Goal: Information Seeking & Learning: Learn about a topic

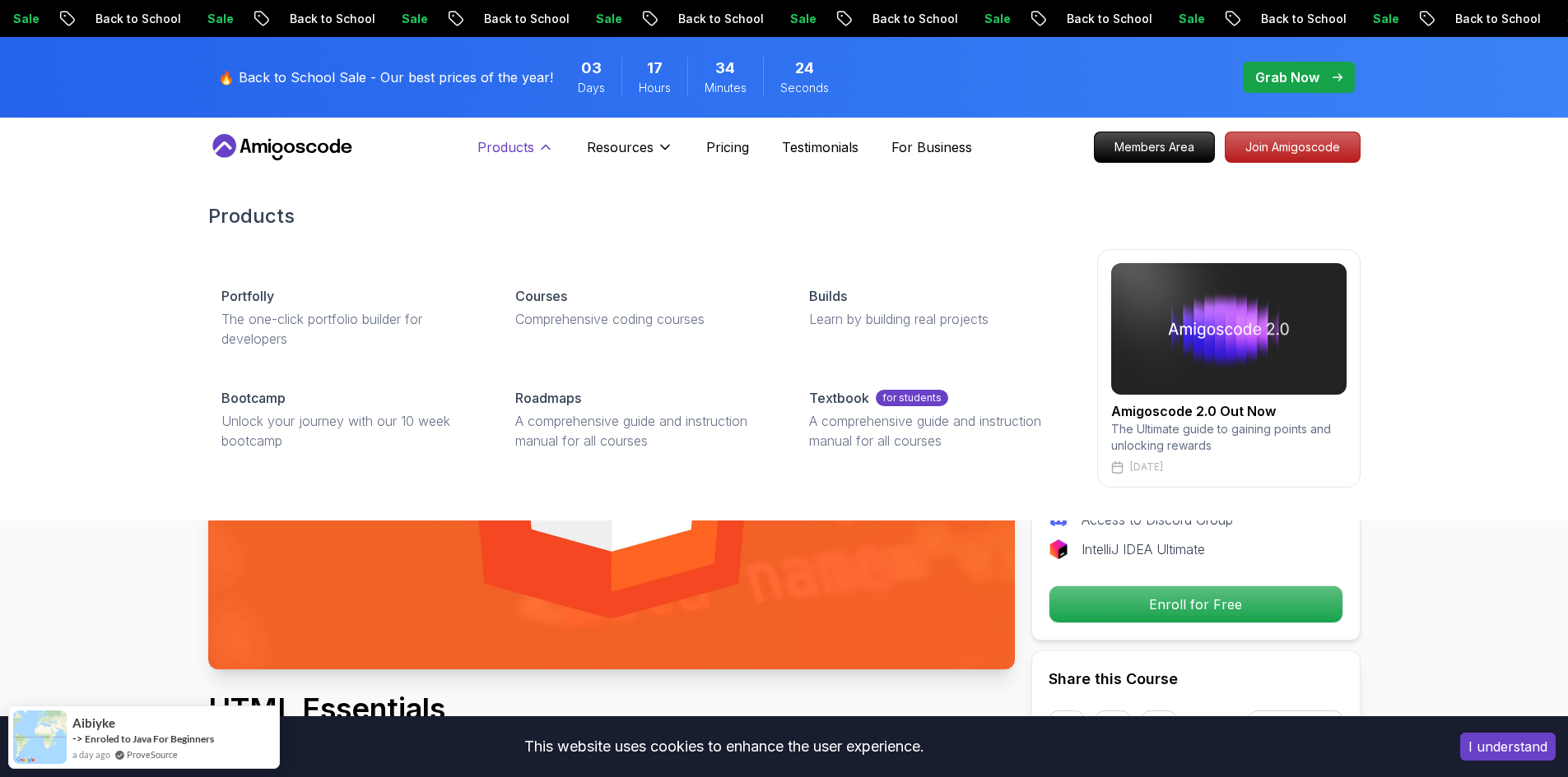
click at [542, 154] on icon at bounding box center [545, 147] width 17 height 17
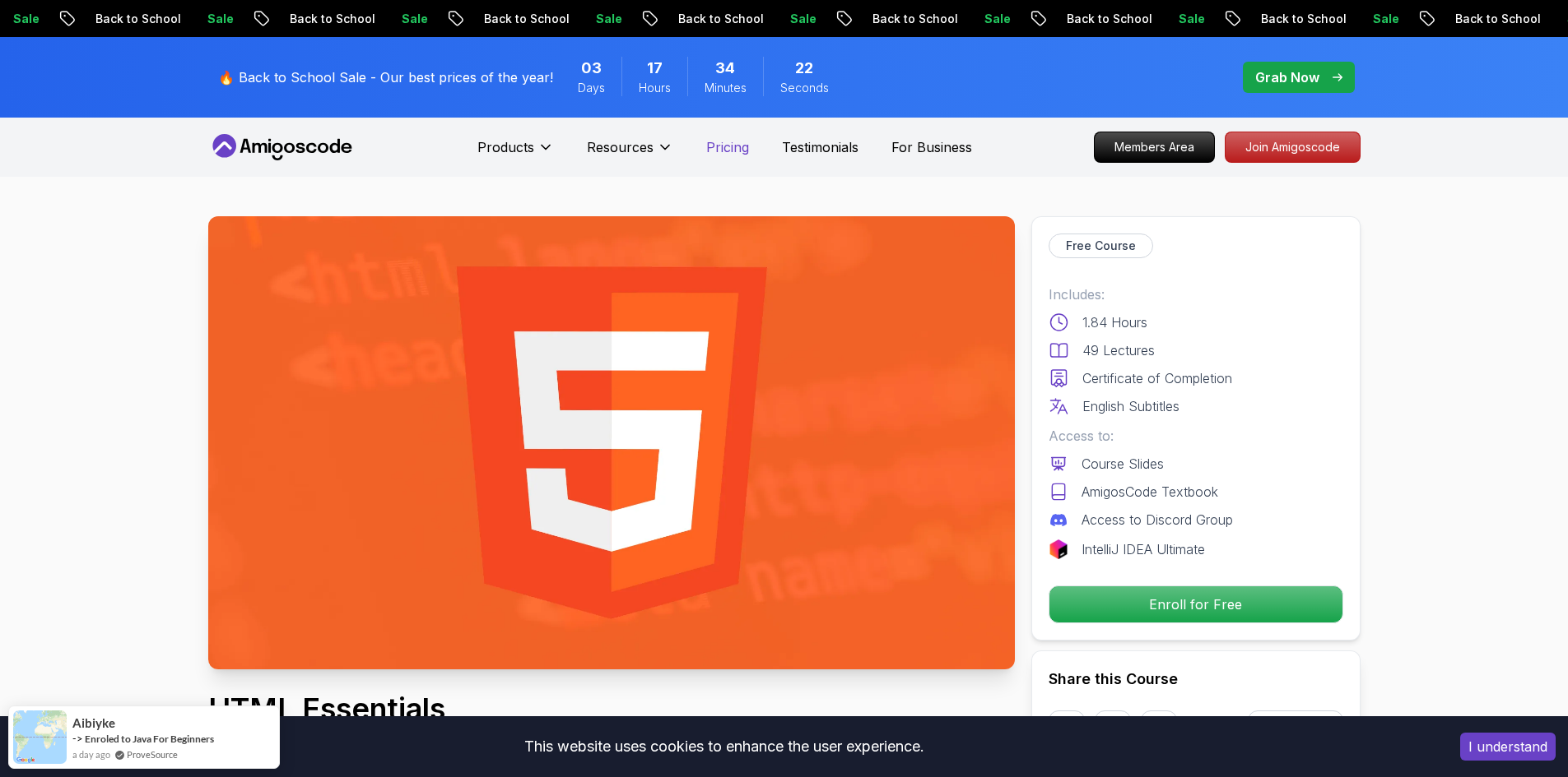
click at [737, 148] on p "Pricing" at bounding box center [727, 147] width 43 height 20
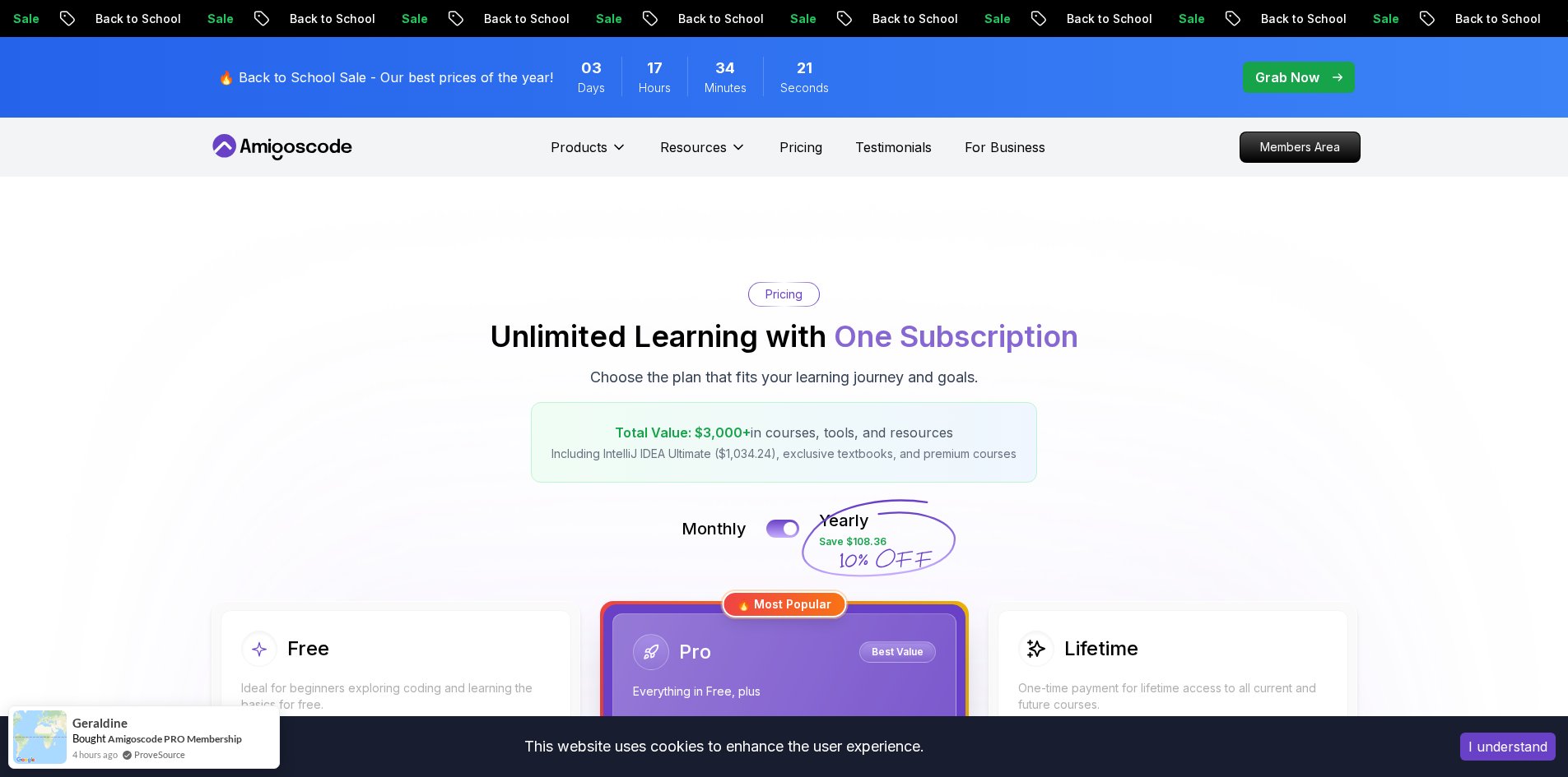
scroll to position [247, 0]
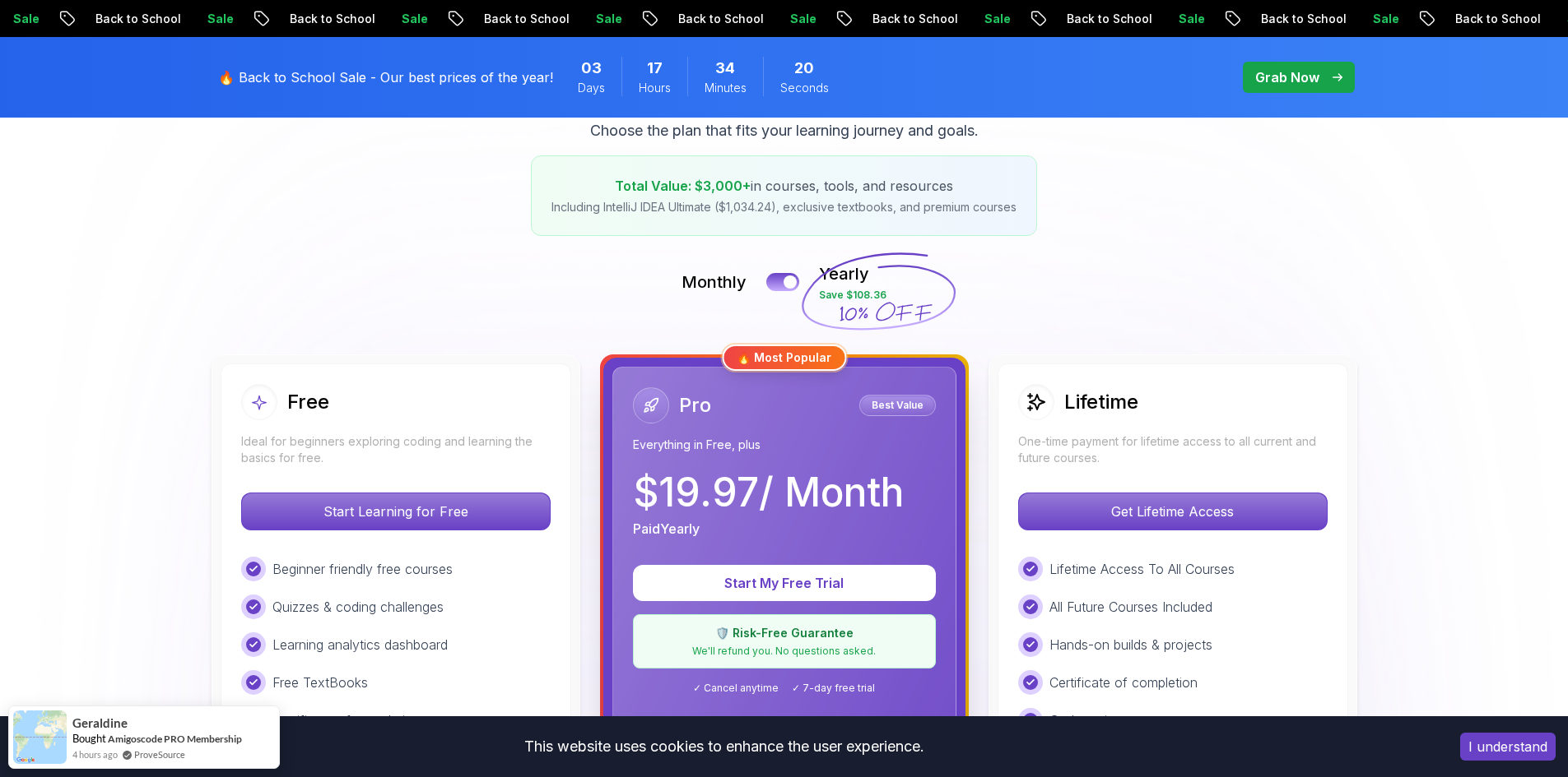
drag, startPoint x: 372, startPoint y: 402, endPoint x: 391, endPoint y: 483, distance: 83.2
click at [372, 404] on div "Free" at bounding box center [395, 402] width 309 height 37
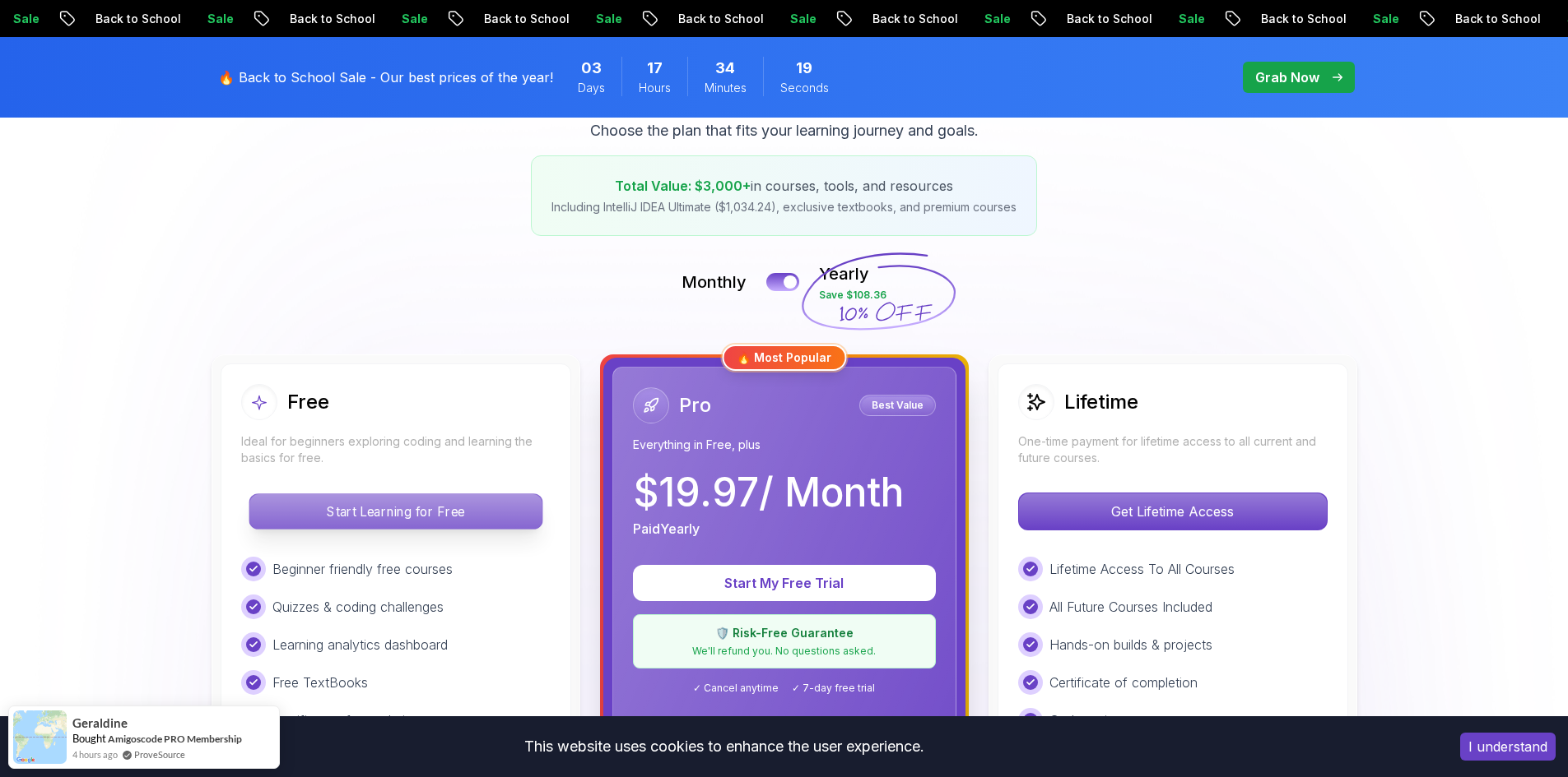
click at [412, 529] on button "Start Learning for Free" at bounding box center [394, 512] width 293 height 37
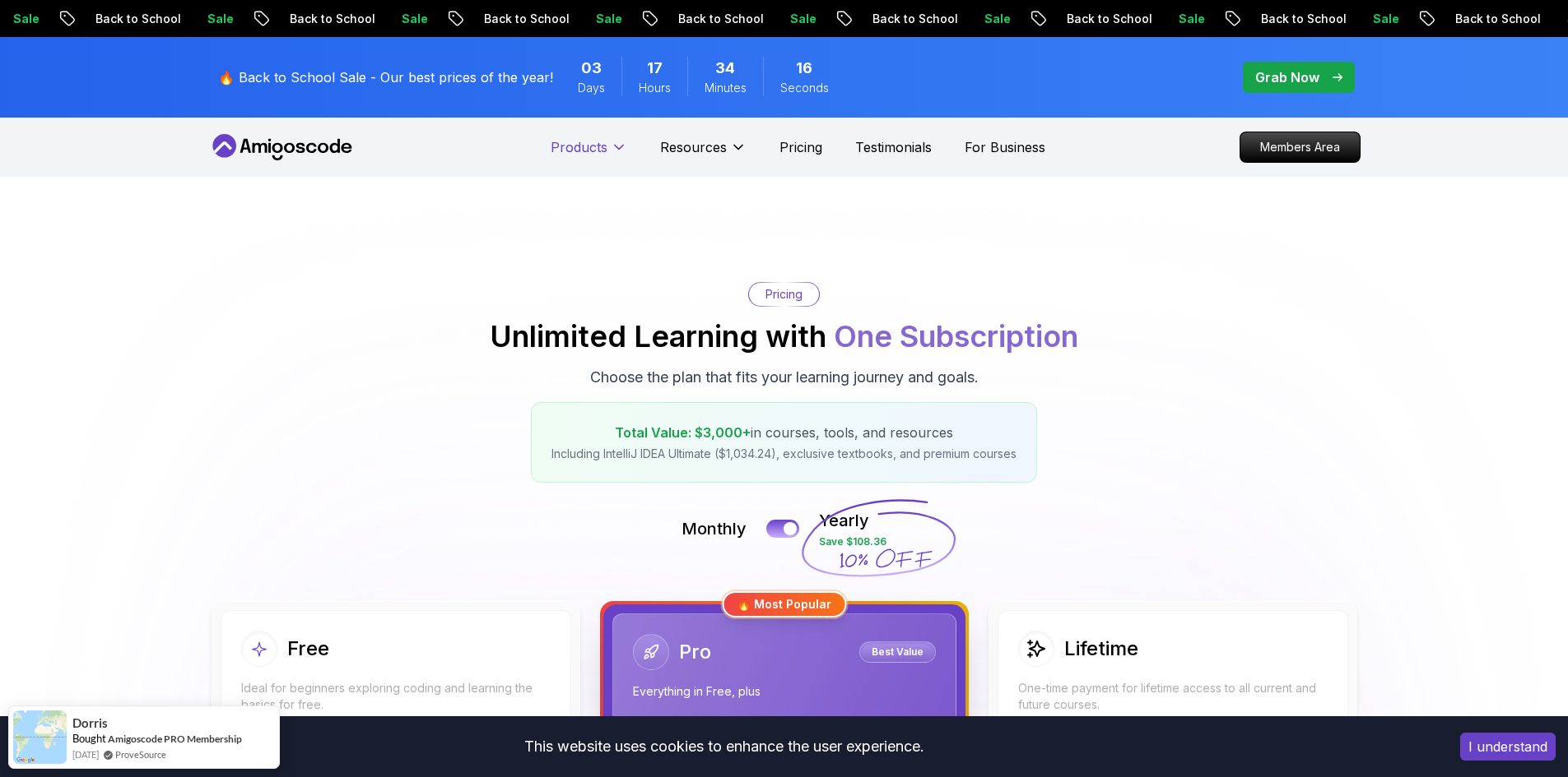
click at [582, 153] on p "Products" at bounding box center [578, 147] width 57 height 20
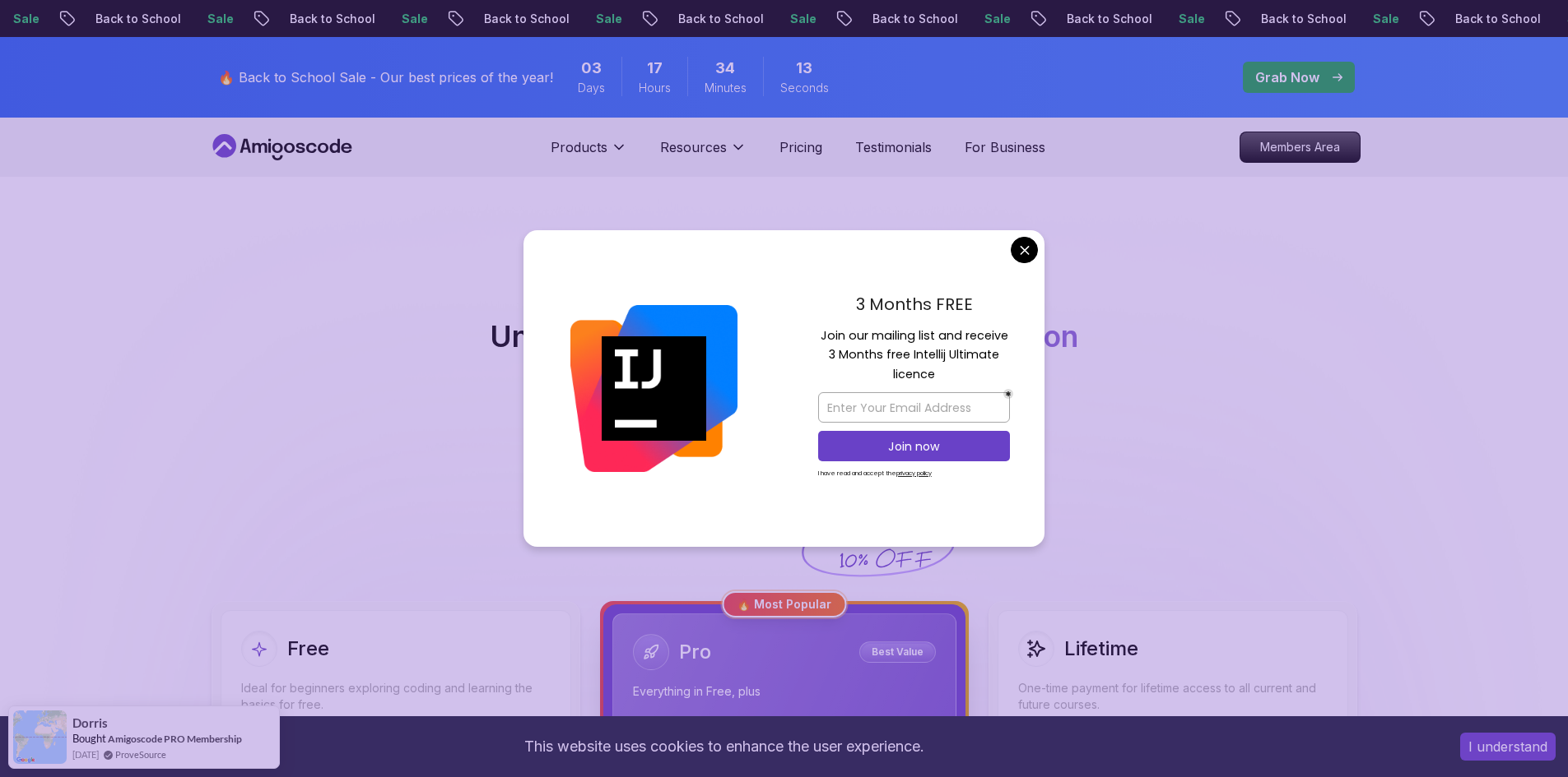
click at [619, 328] on img at bounding box center [654, 389] width 167 height 167
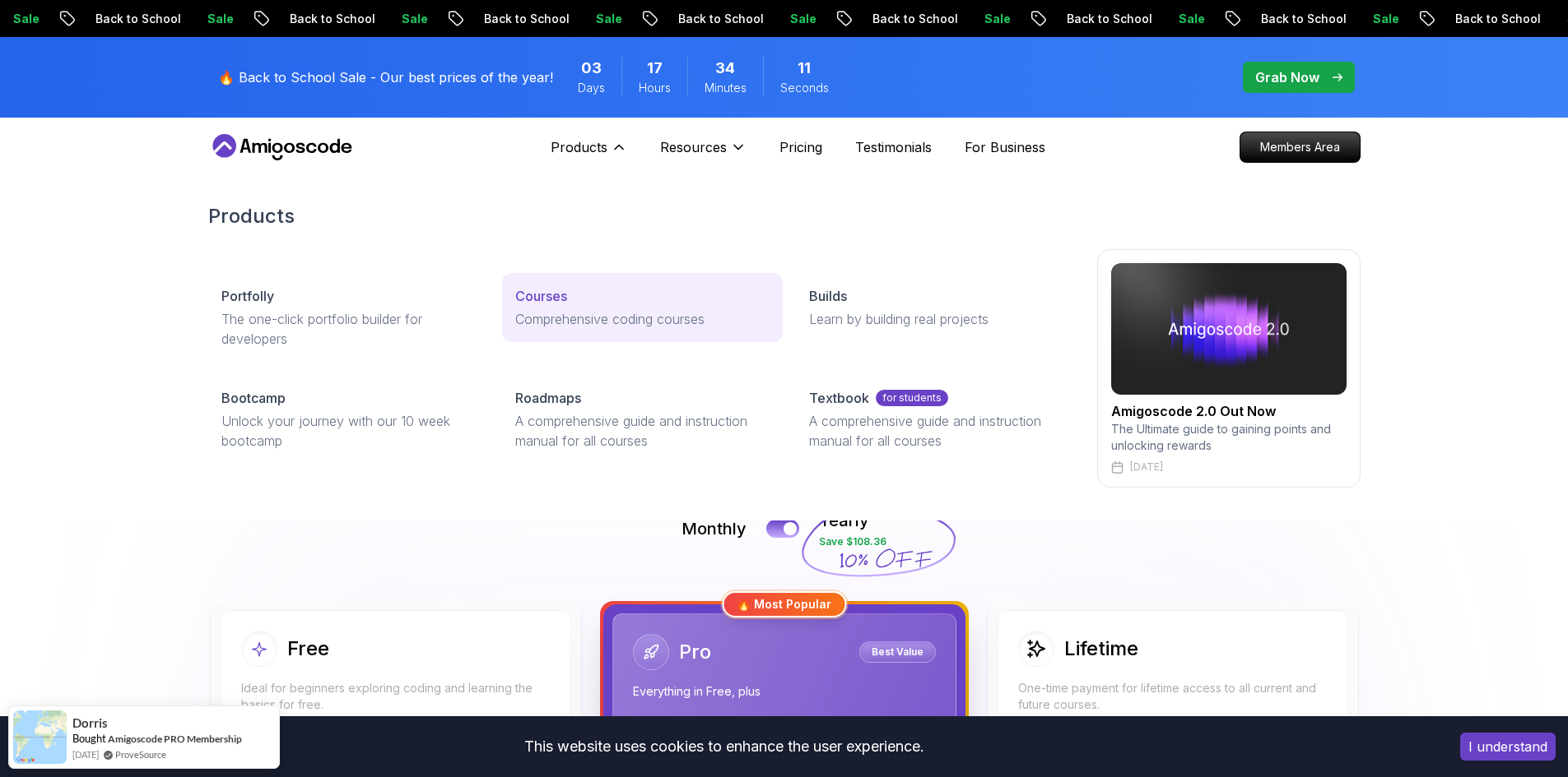
click at [569, 282] on link "Courses Comprehensive coding courses" at bounding box center [643, 307] width 280 height 69
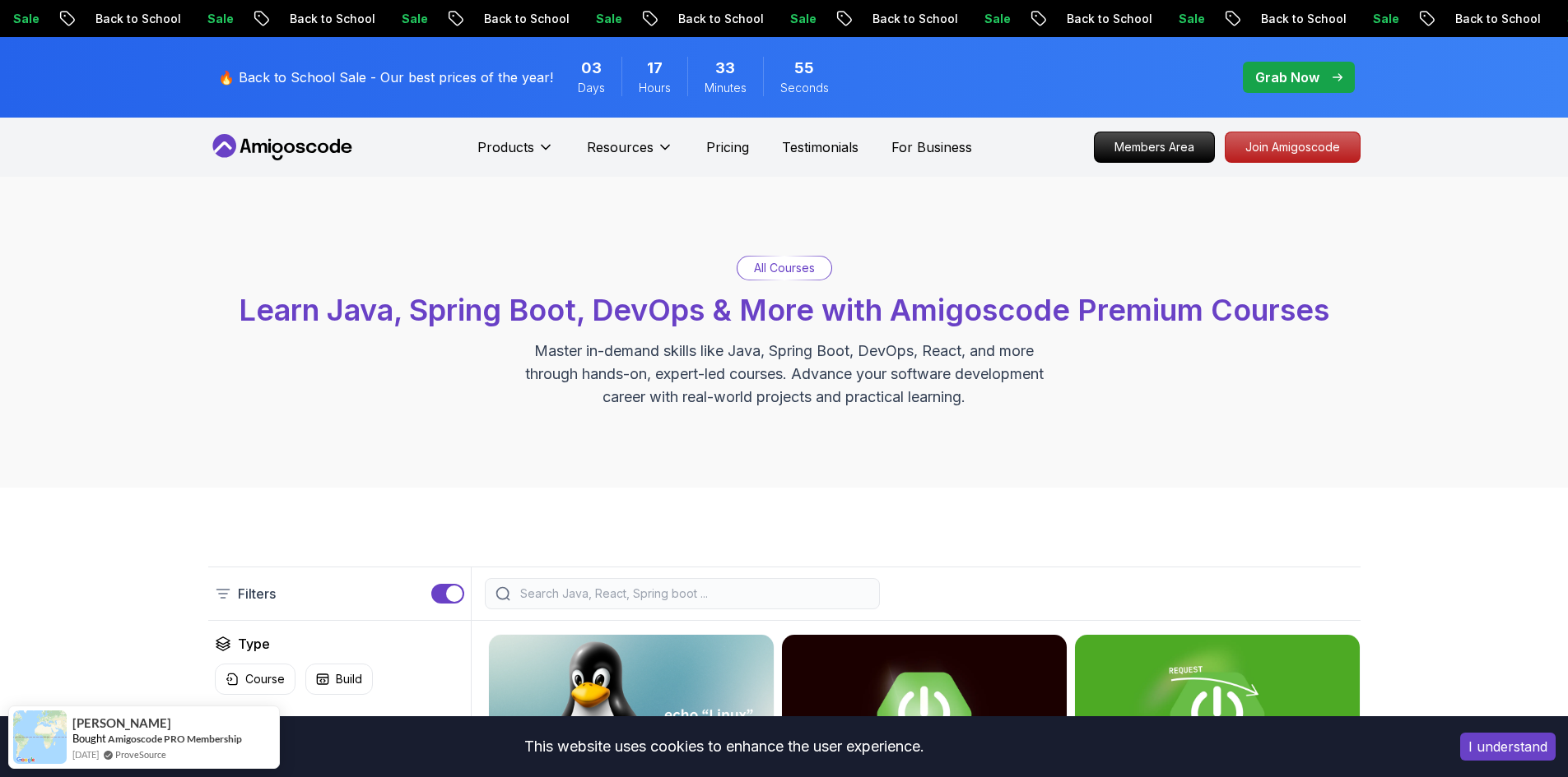
scroll to position [164, 0]
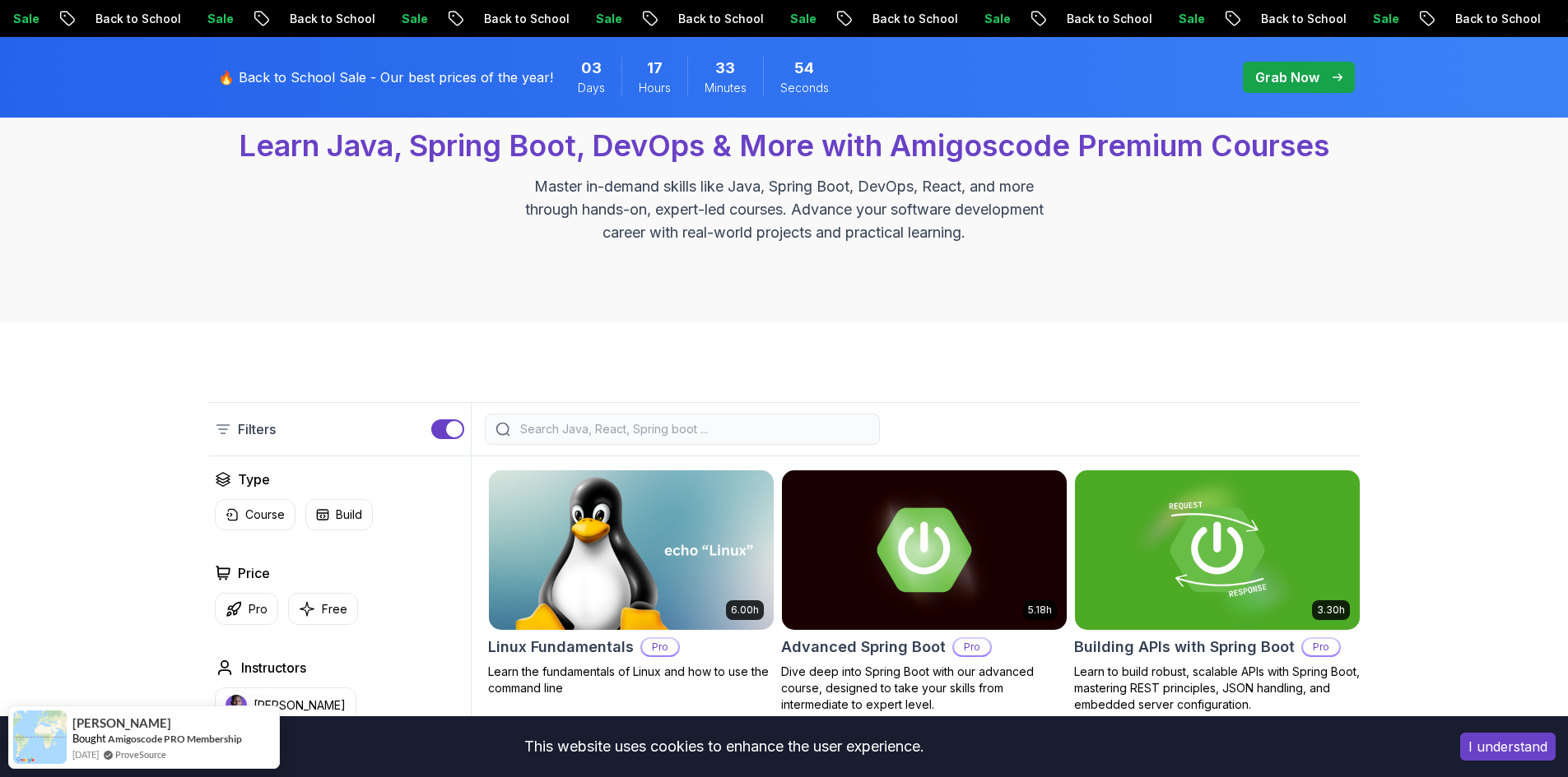
click at [670, 441] on div at bounding box center [683, 429] width 395 height 31
click at [670, 432] on input "search" at bounding box center [693, 429] width 353 height 17
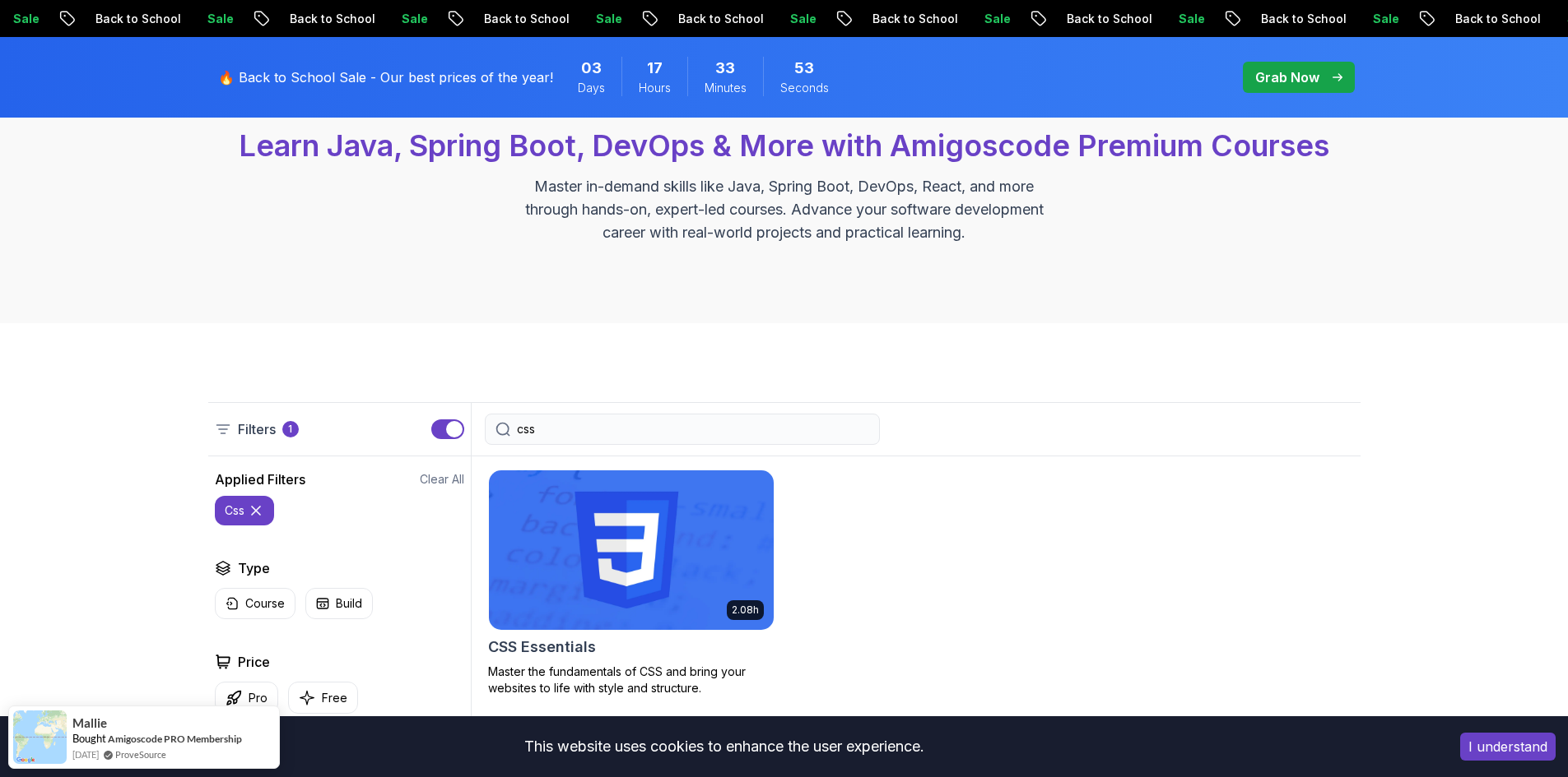
scroll to position [412, 0]
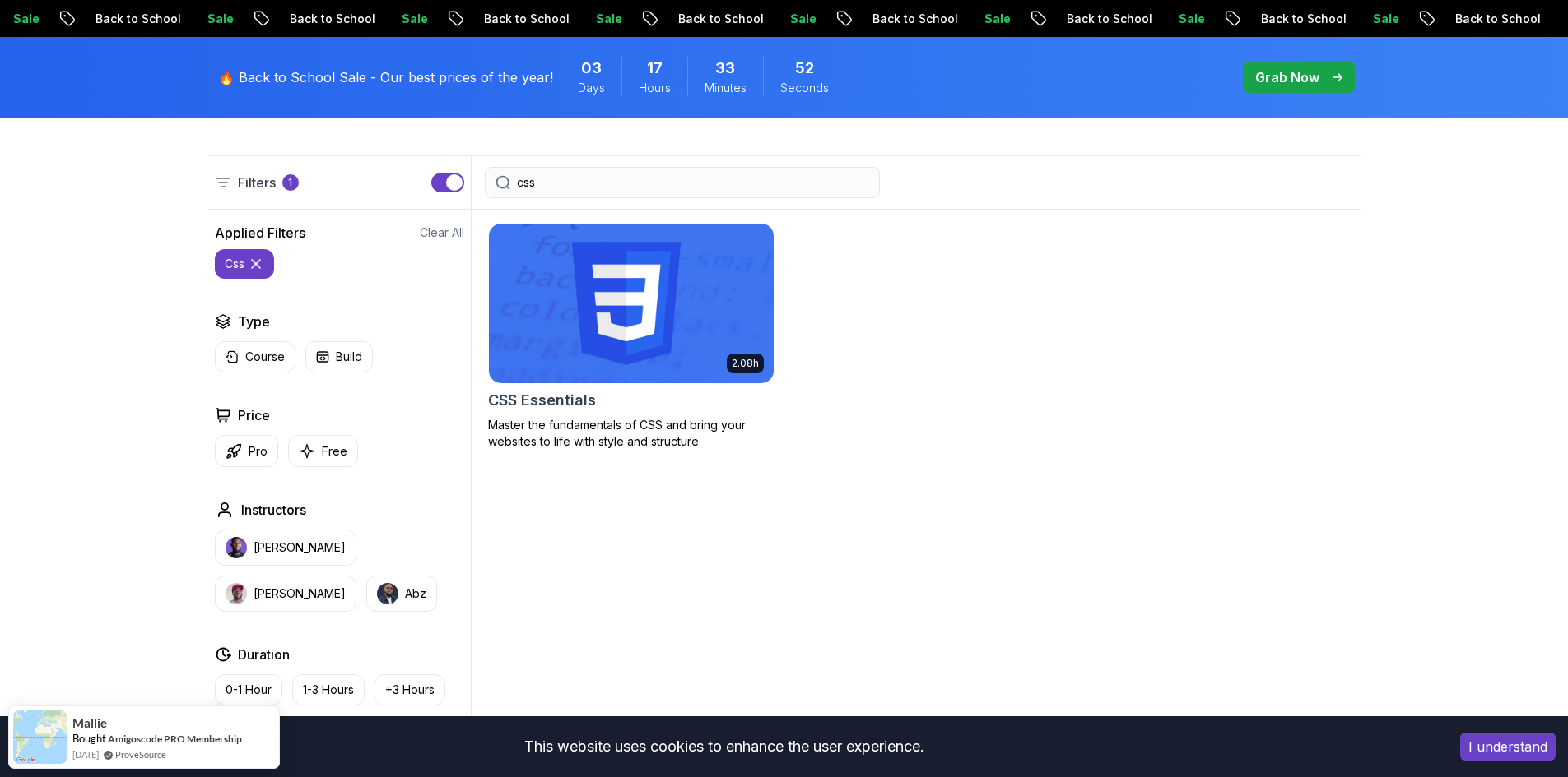
type input "css"
click at [612, 423] on p "Master the fundamentals of CSS and bring your websites to life with style and s…" at bounding box center [631, 433] width 286 height 33
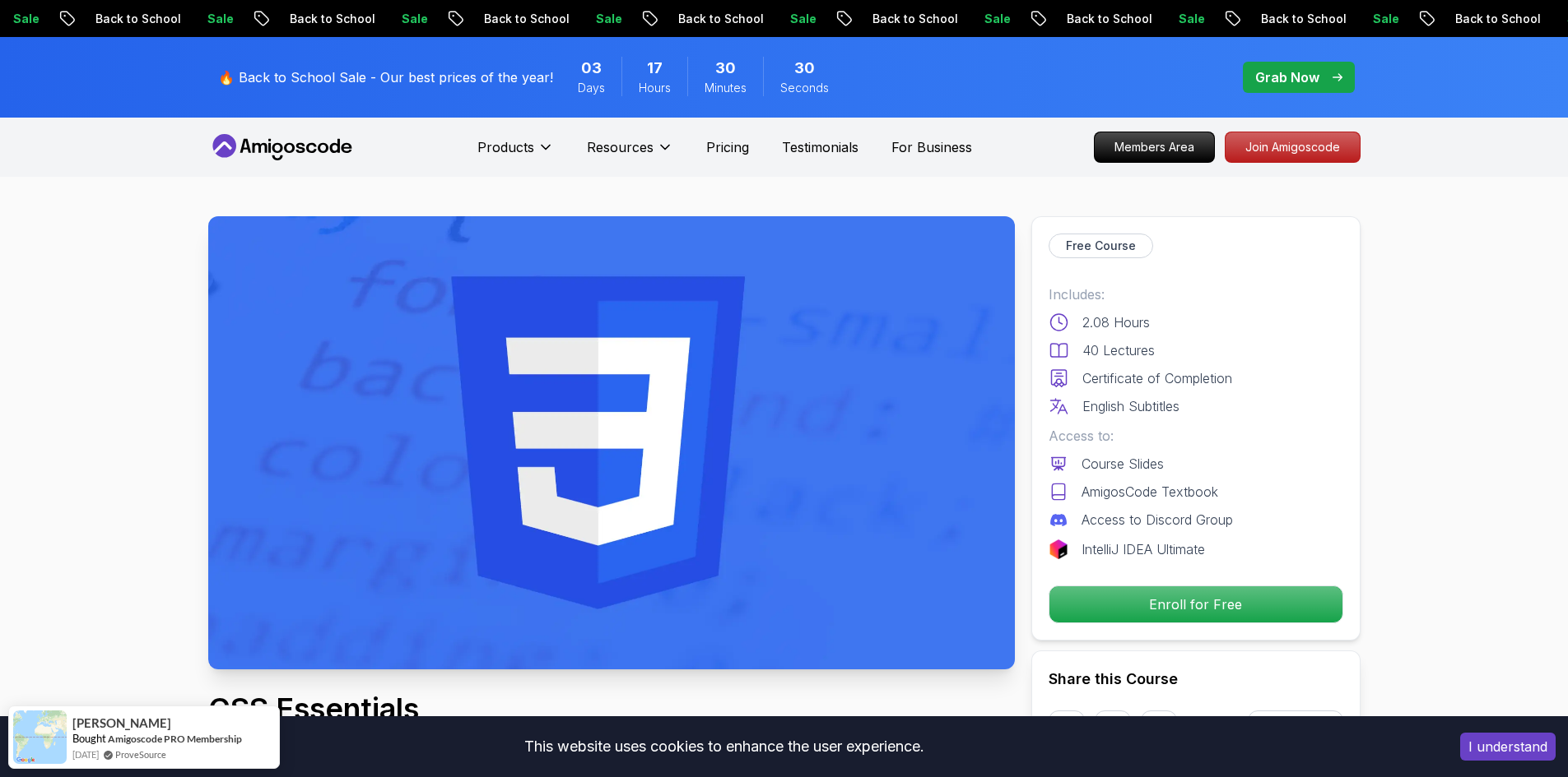
scroll to position [493, 0]
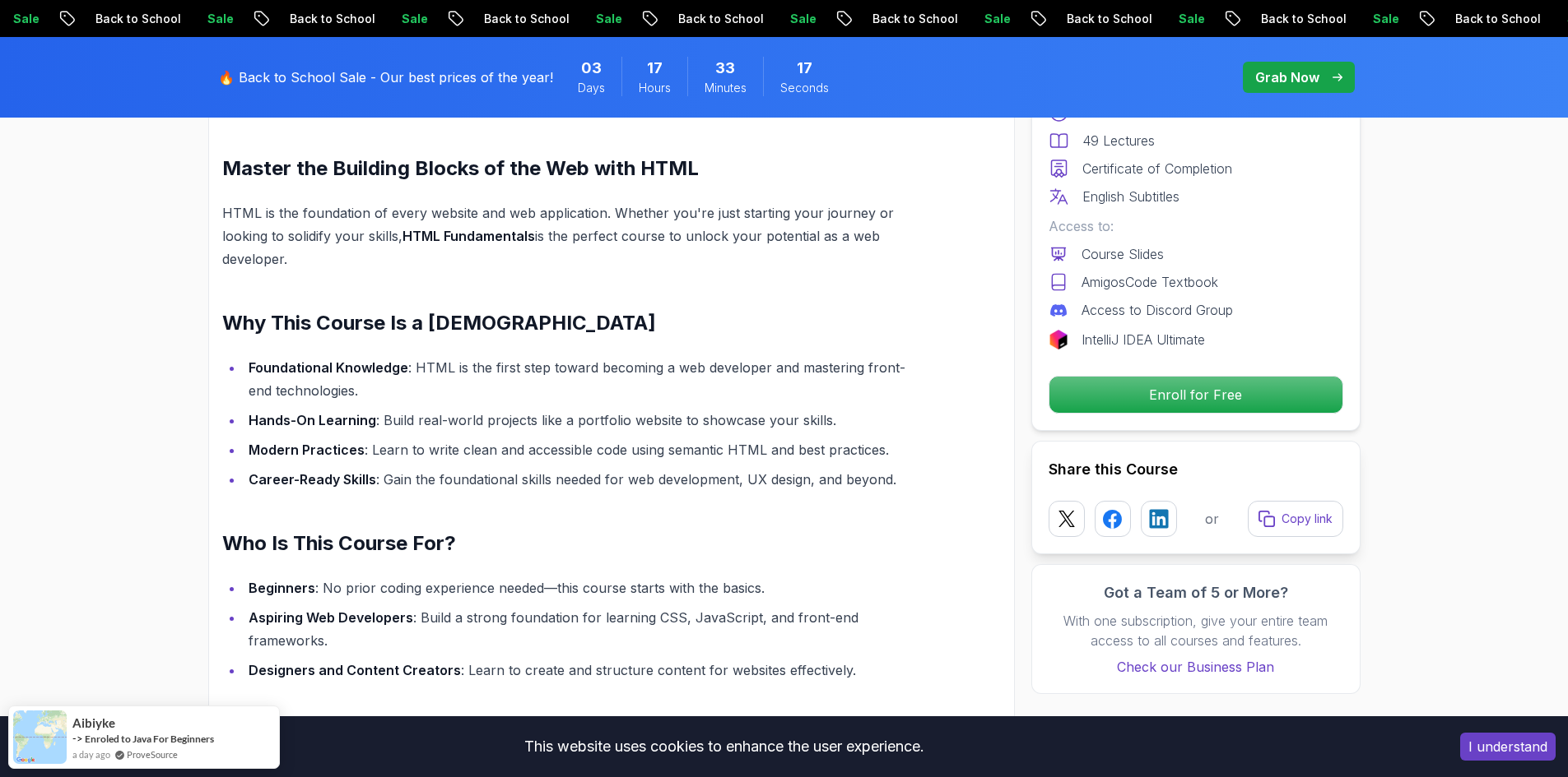
scroll to position [1234, 0]
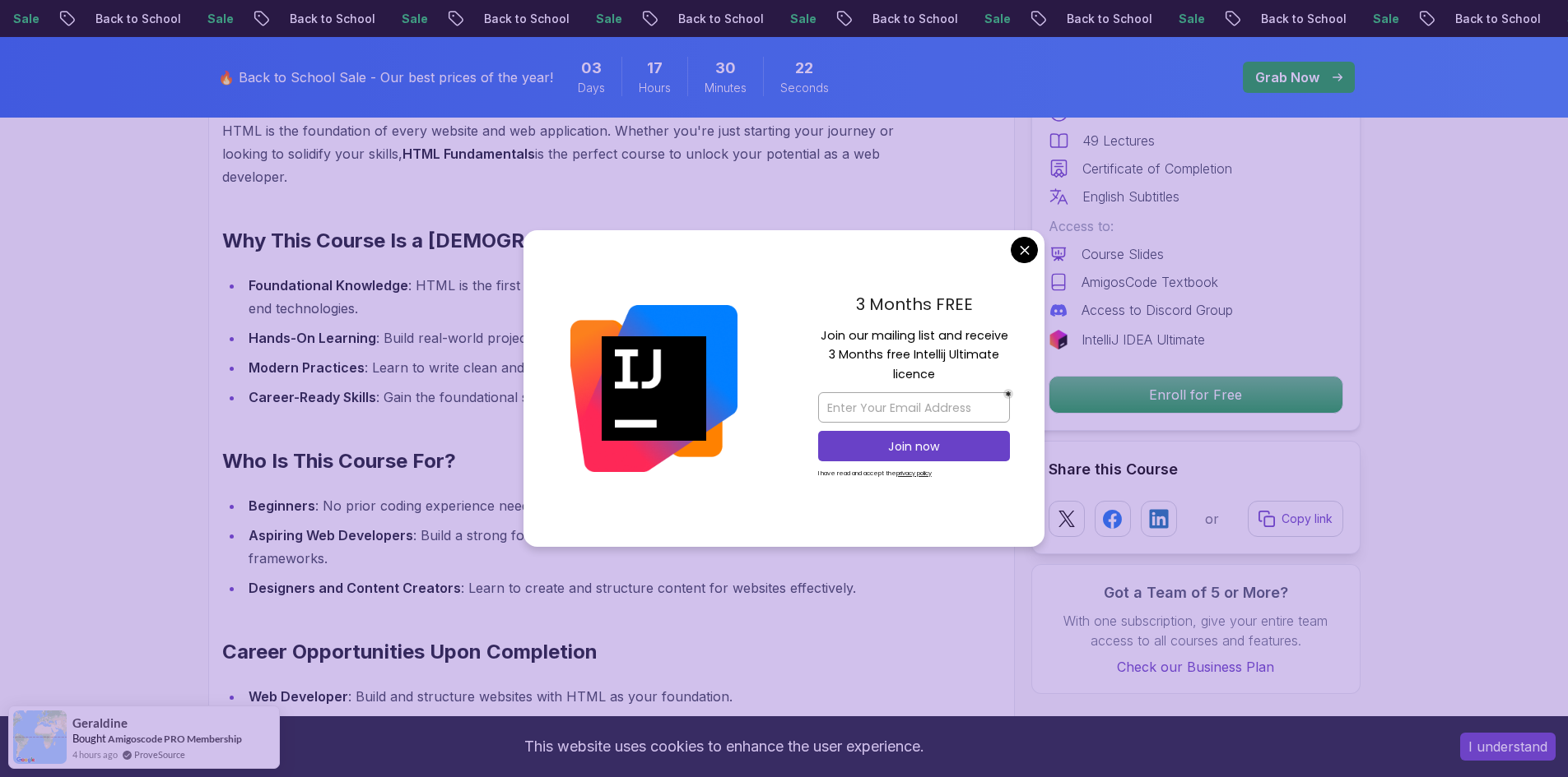
drag, startPoint x: 501, startPoint y: 269, endPoint x: 371, endPoint y: 293, distance: 132.2
click at [500, 269] on div "Master the Building Blocks of the Web with HTML HTML is the foundation of every…" at bounding box center [572, 500] width 700 height 855
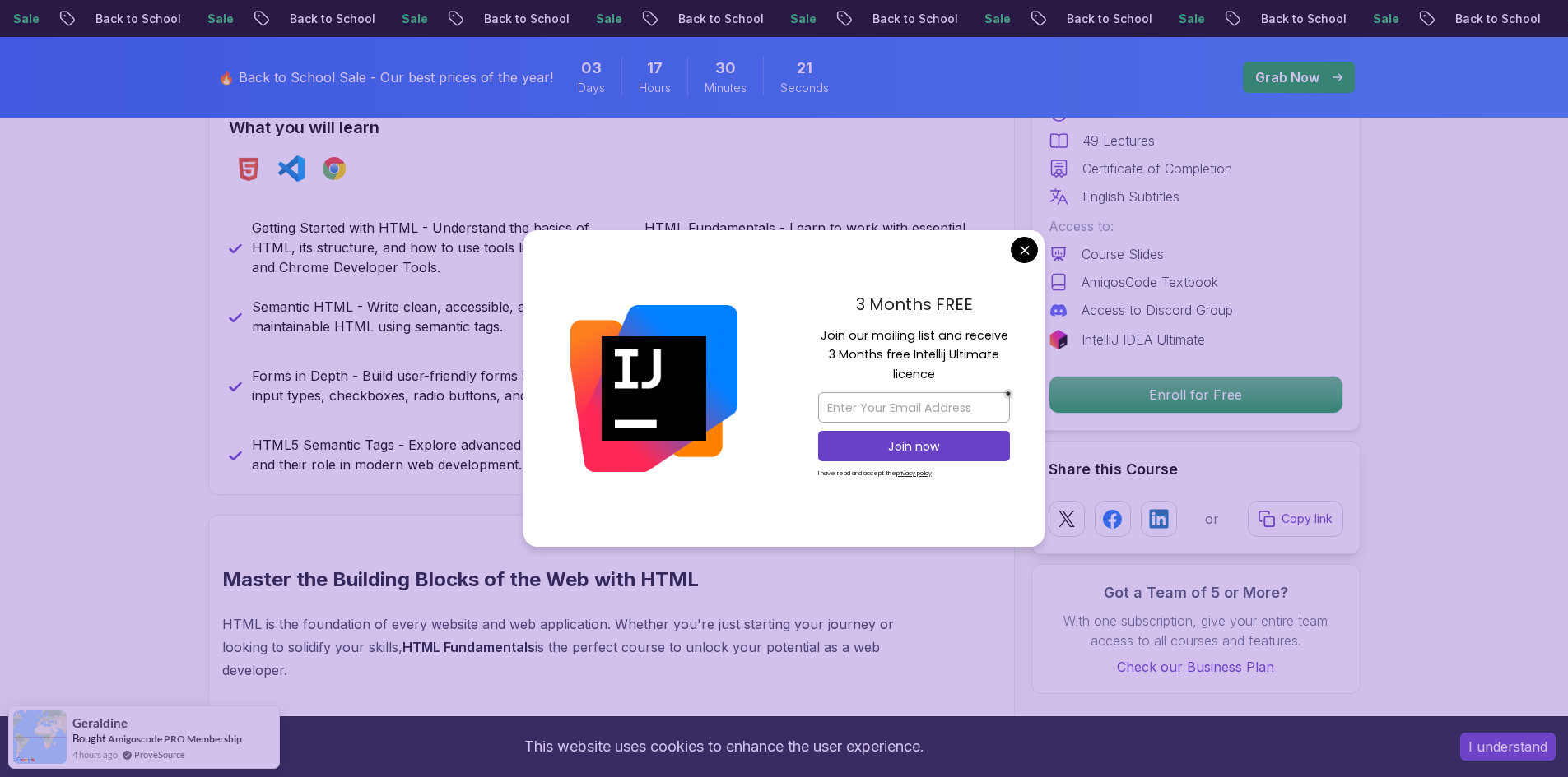
scroll to position [576, 0]
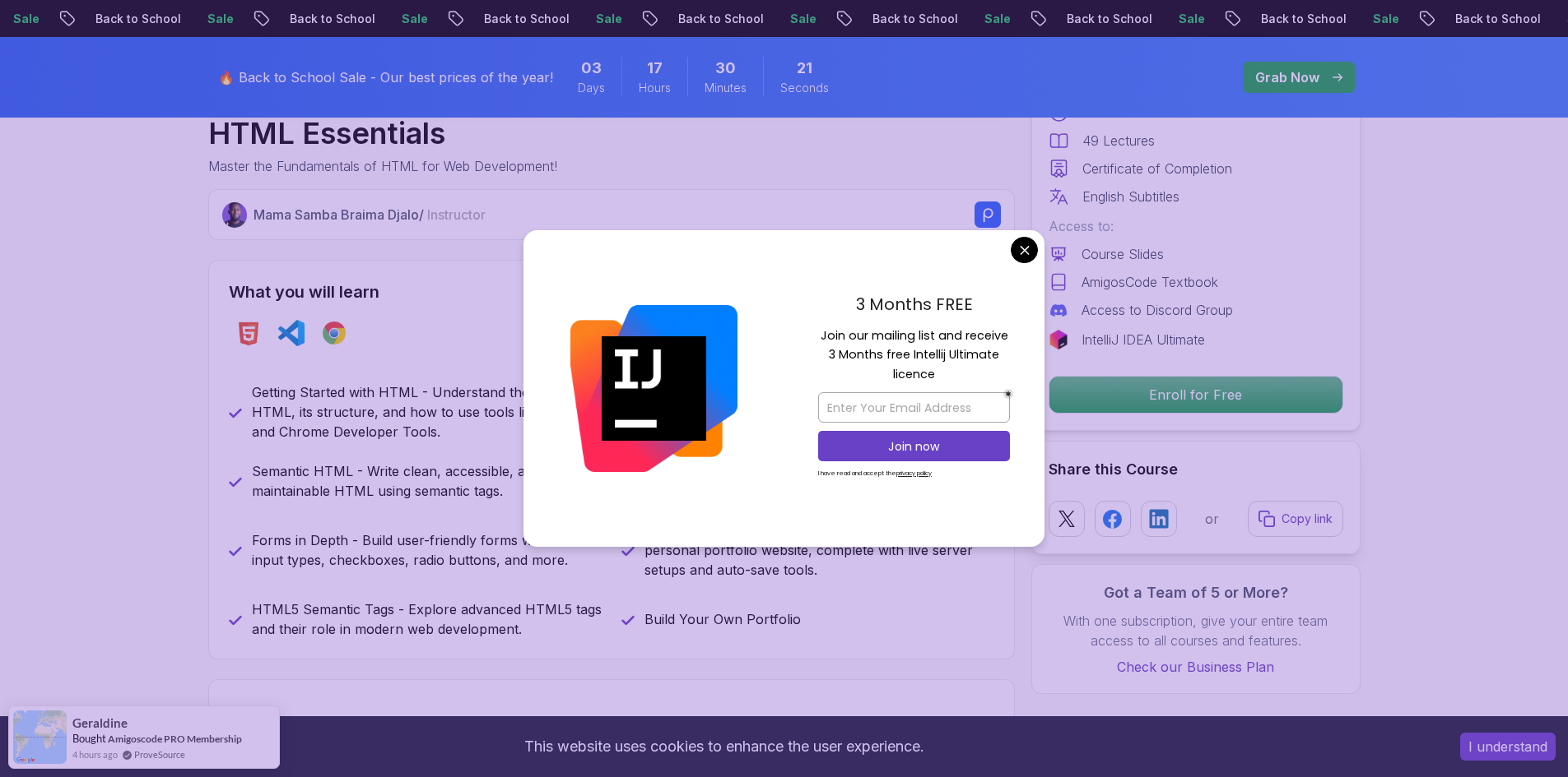
click at [363, 306] on div "What you will learn html vscode chrome" at bounding box center [611, 318] width 765 height 76
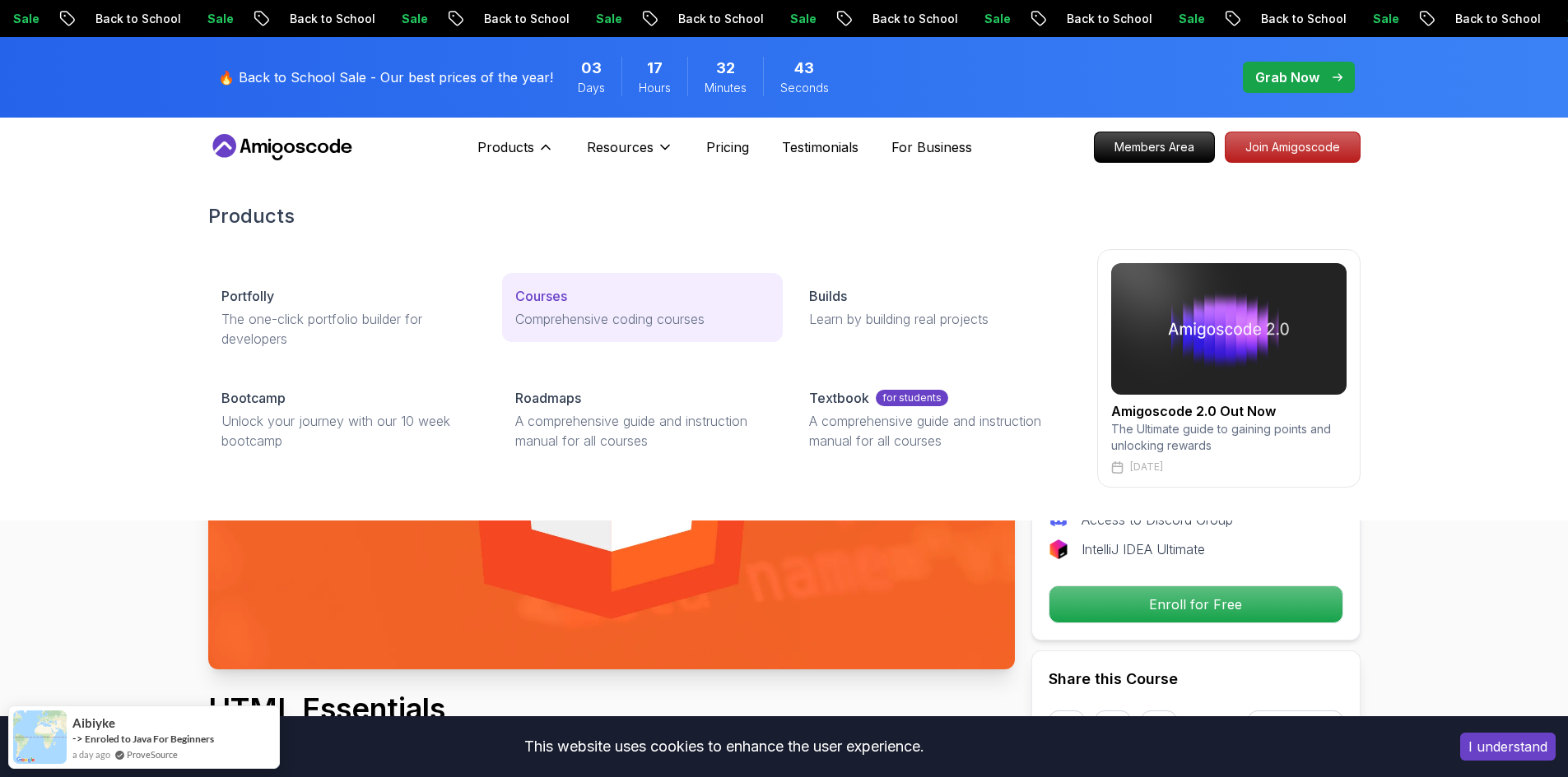
click at [549, 314] on p "Comprehensive coding courses" at bounding box center [643, 318] width 254 height 20
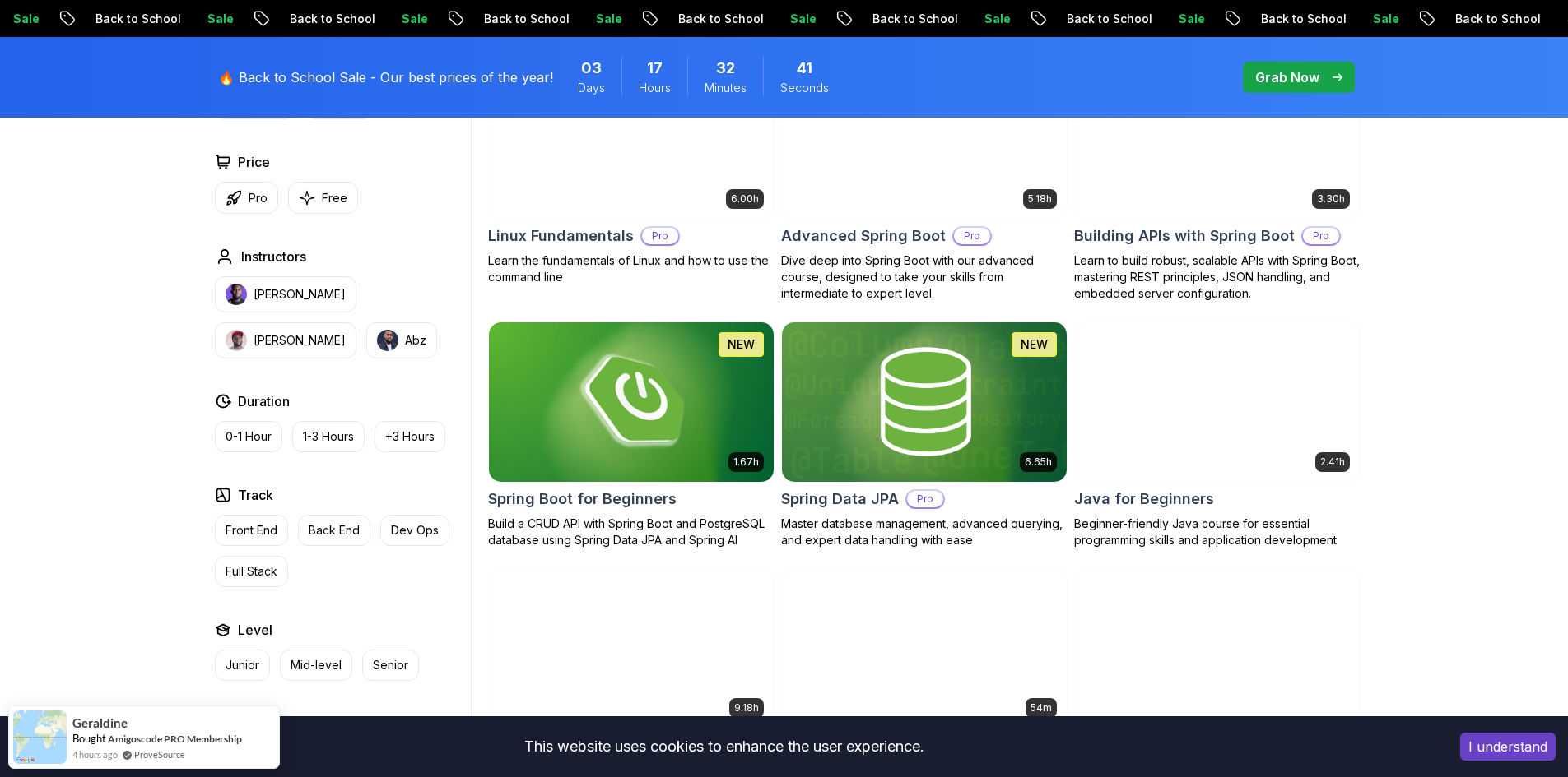
scroll to position [164, 0]
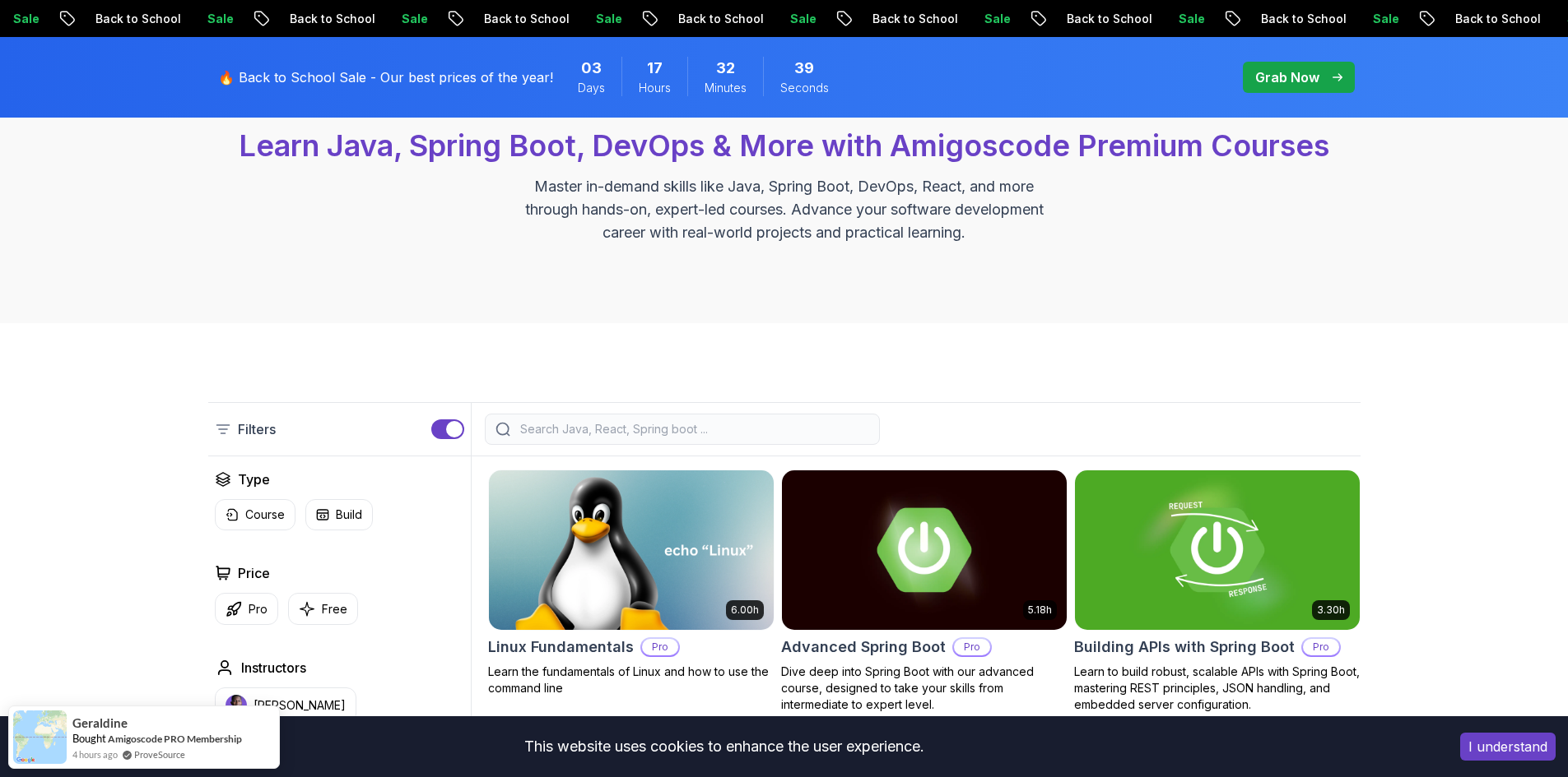
click at [586, 410] on div "Filters" at bounding box center [784, 429] width 1152 height 54
click at [591, 423] on input "search" at bounding box center [693, 429] width 353 height 17
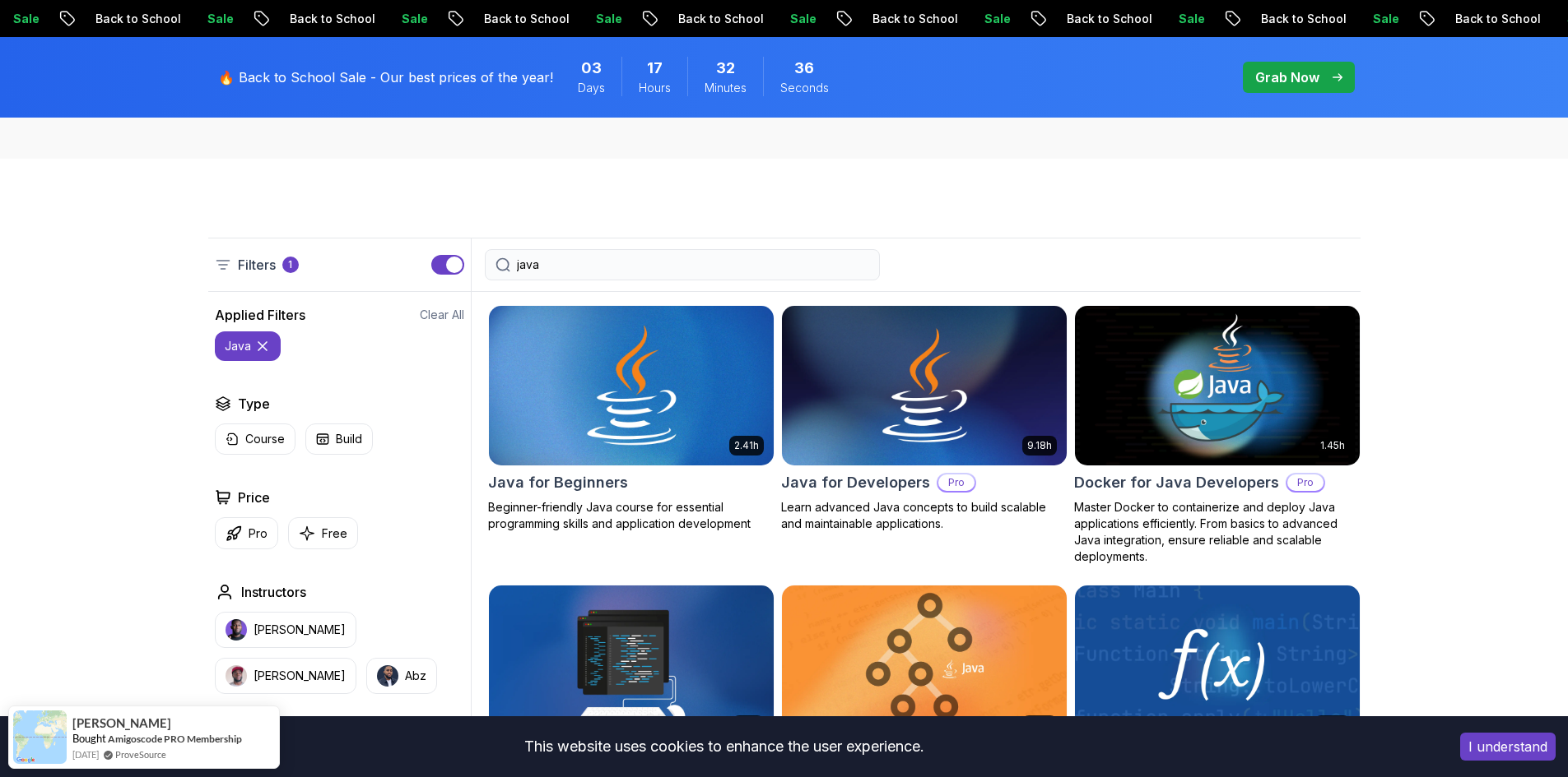
scroll to position [412, 0]
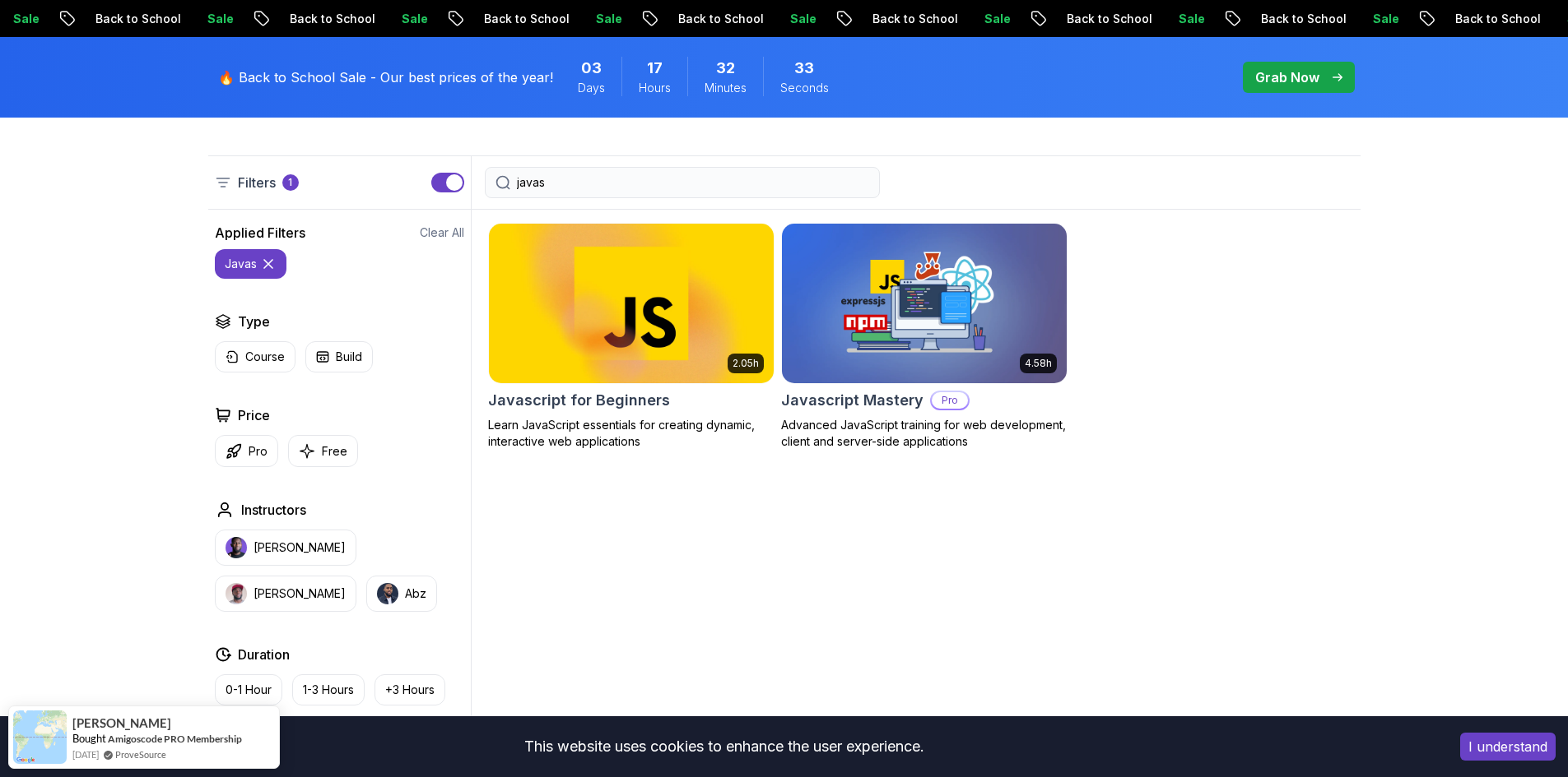
type input "javas"
click at [609, 324] on img at bounding box center [630, 303] width 299 height 167
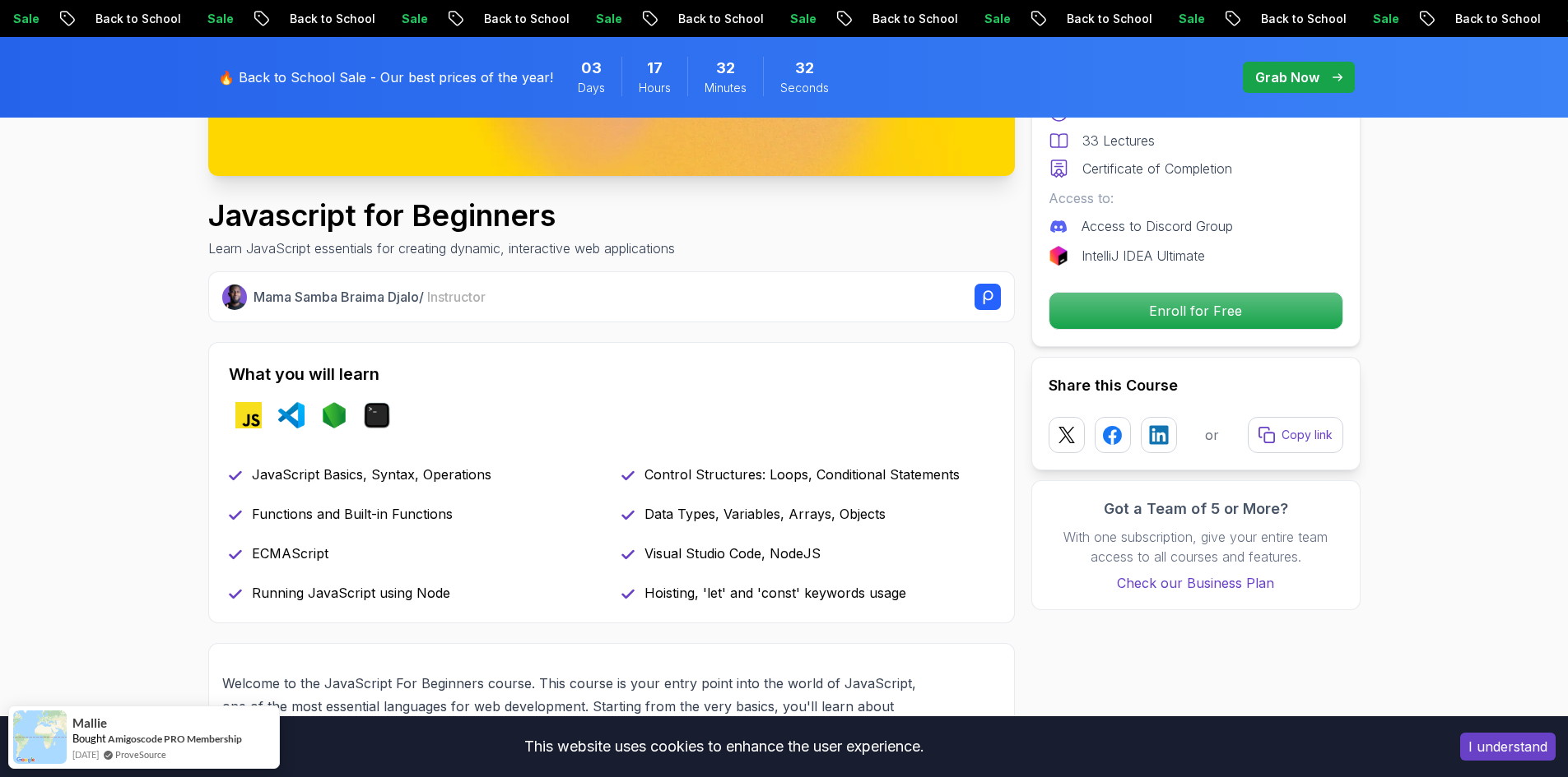
scroll to position [576, 0]
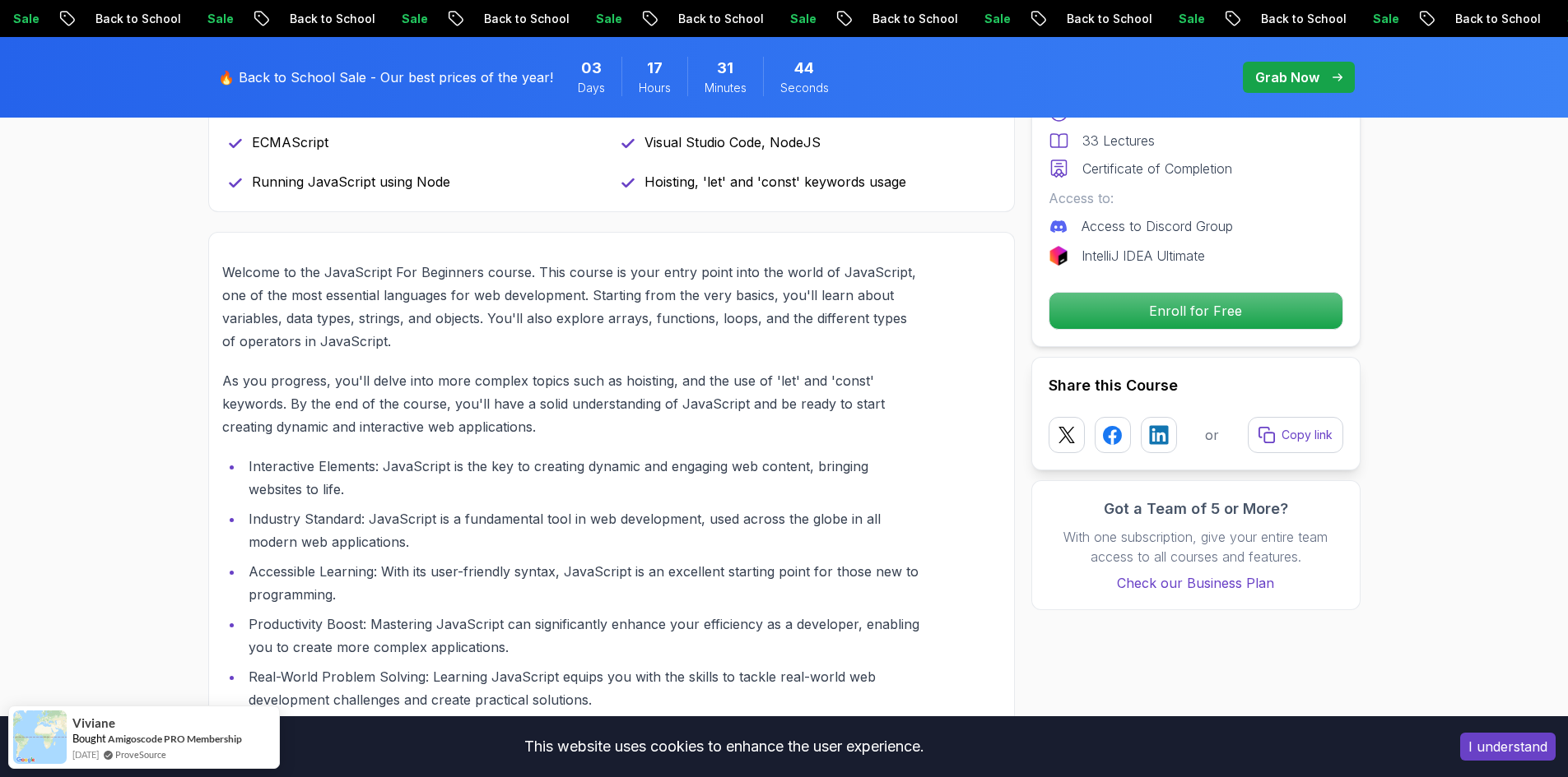
click at [99, 253] on section "Javascript for Beginners Learn JavaScript essentials for creating dynamic, inte…" at bounding box center [784, 719] width 1568 height 2895
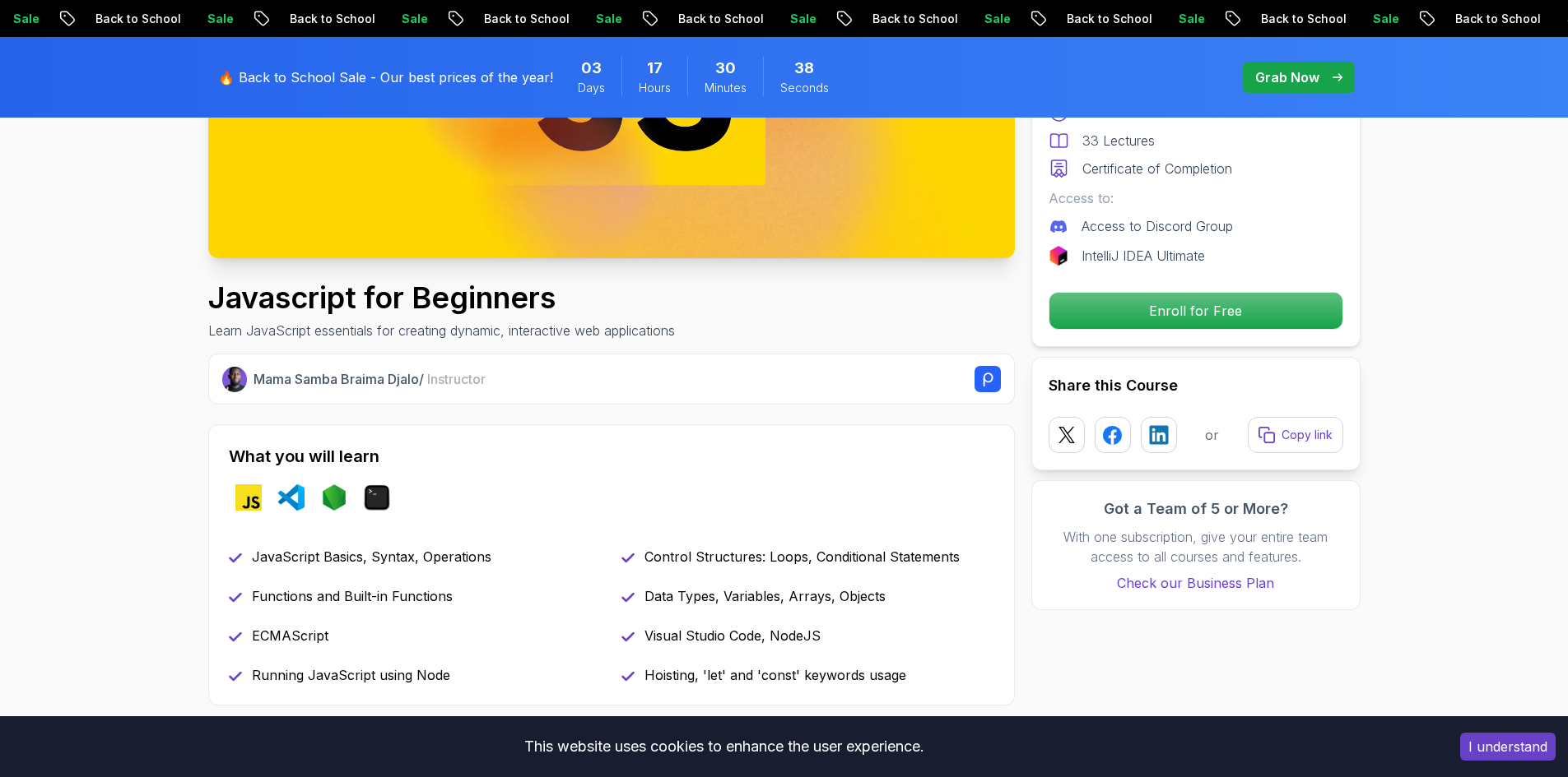
scroll to position [493, 0]
